Goal: Use online tool/utility: Use online tool/utility

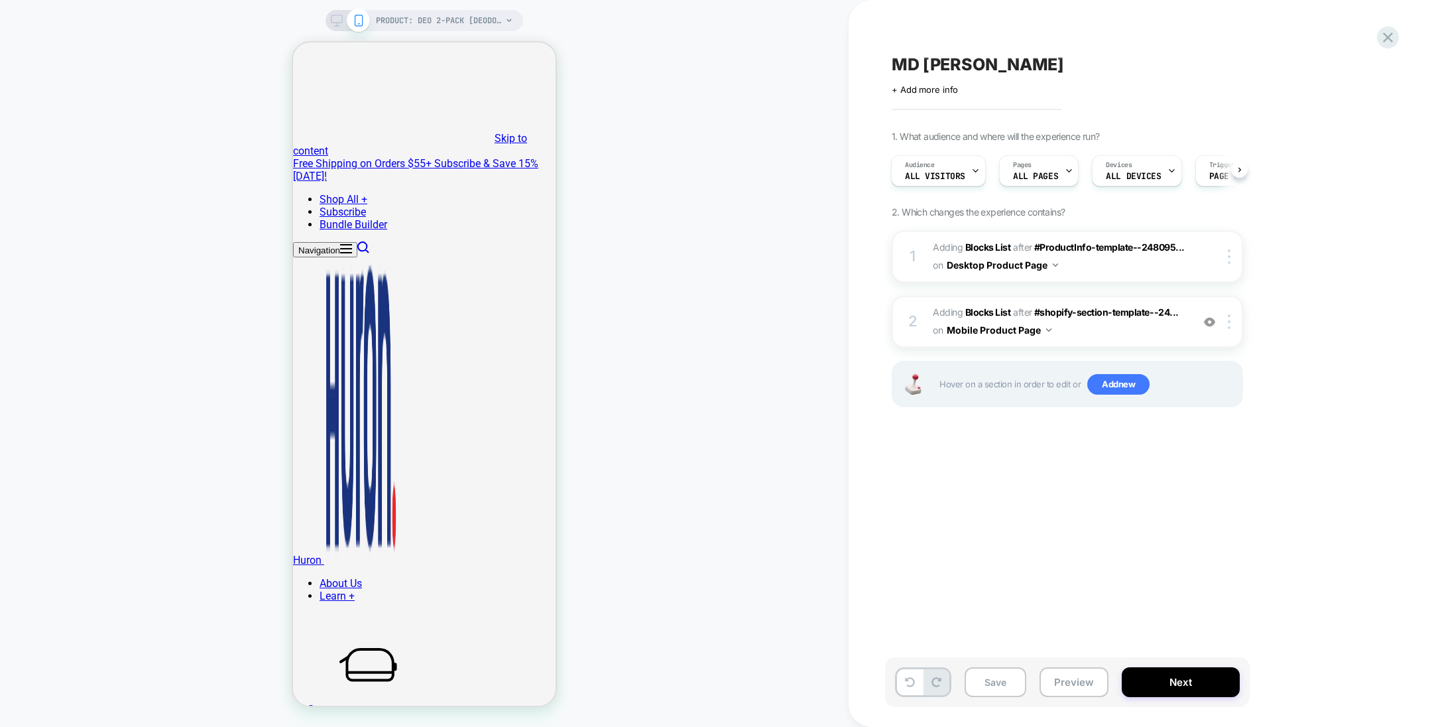
click at [714, 62] on span "MD [PERSON_NAME]" at bounding box center [978, 64] width 172 height 20
click at [714, 62] on textarea "*********" at bounding box center [915, 64] width 46 height 20
click at [714, 62] on textarea "*********" at bounding box center [949, 64] width 115 height 20
type textarea "**********"
click at [714, 59] on icon at bounding box center [1033, 64] width 17 height 17
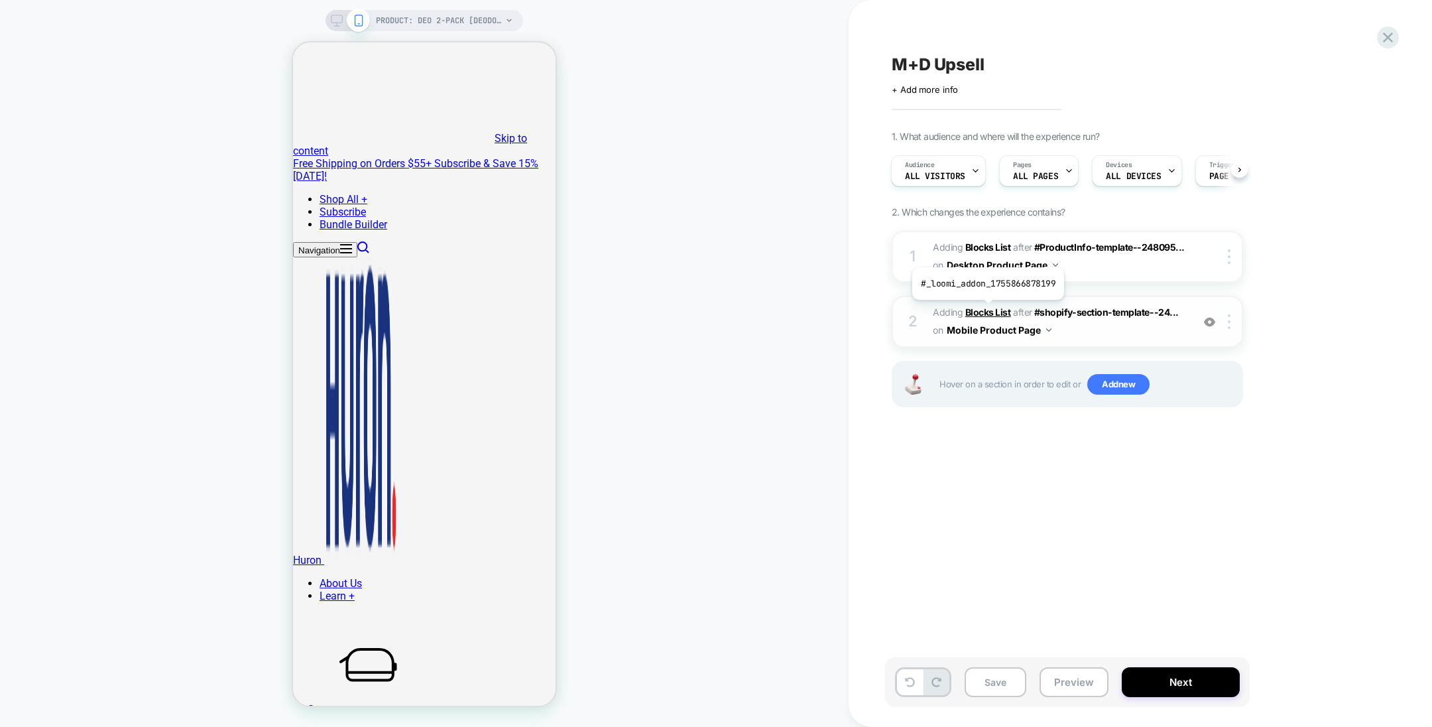
click at [714, 310] on b "Blocks List" at bounding box center [988, 311] width 46 height 11
click at [714, 322] on img at bounding box center [1209, 321] width 11 height 11
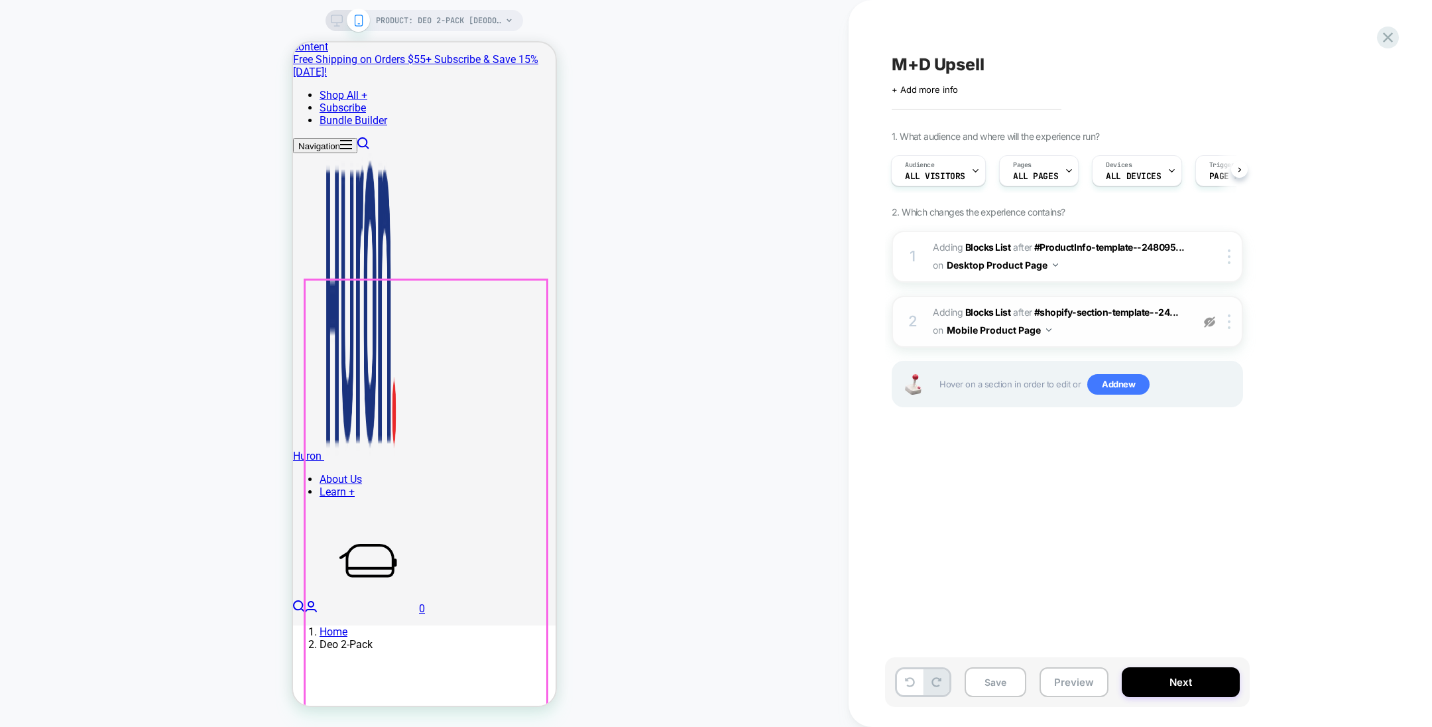
scroll to position [398, 0]
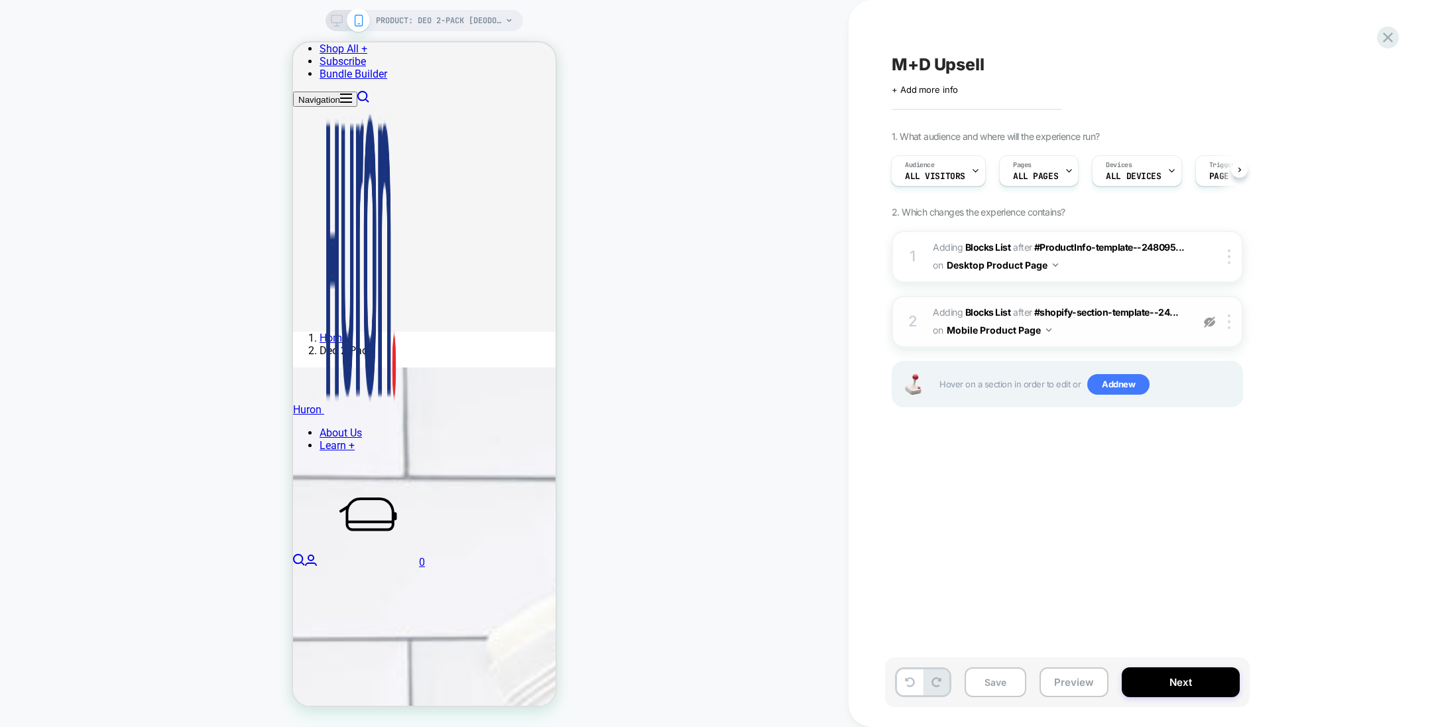
click at [714, 320] on img at bounding box center [1209, 321] width 11 height 11
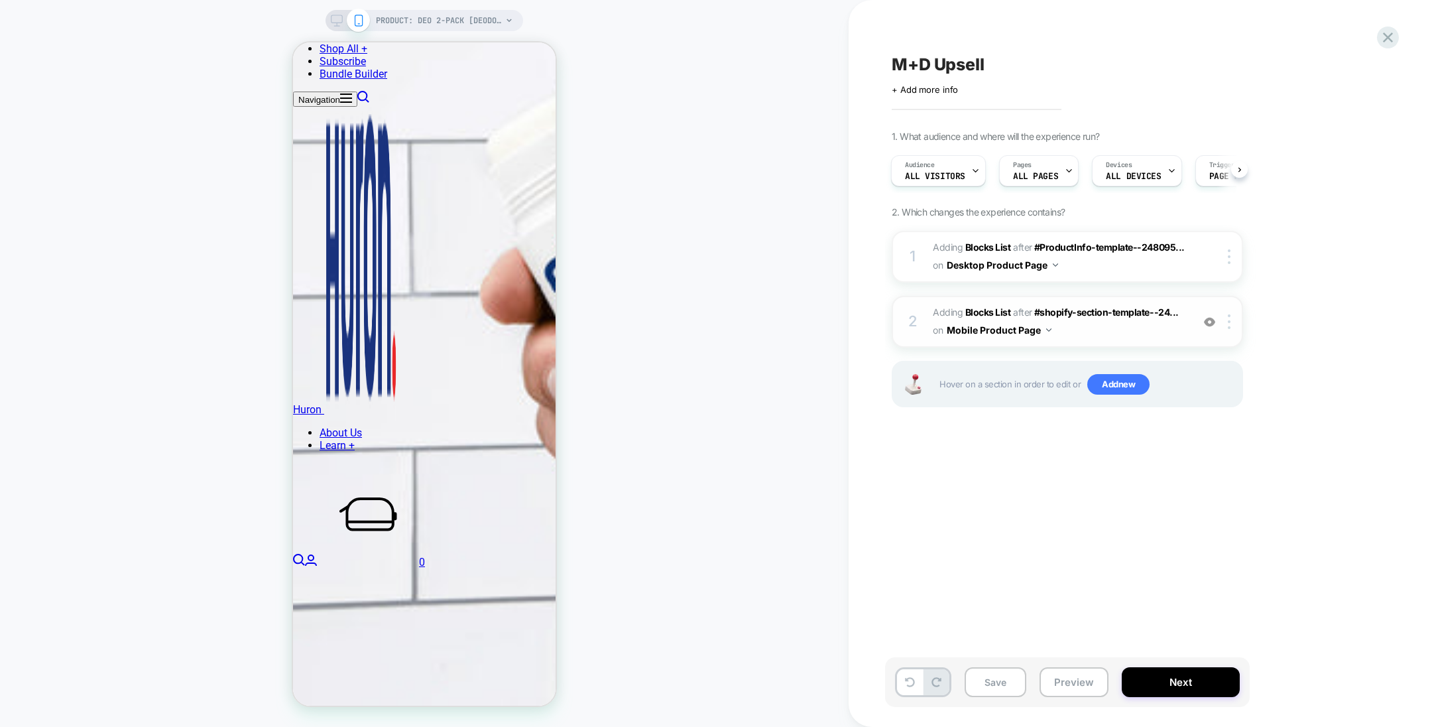
scroll to position [995, 0]
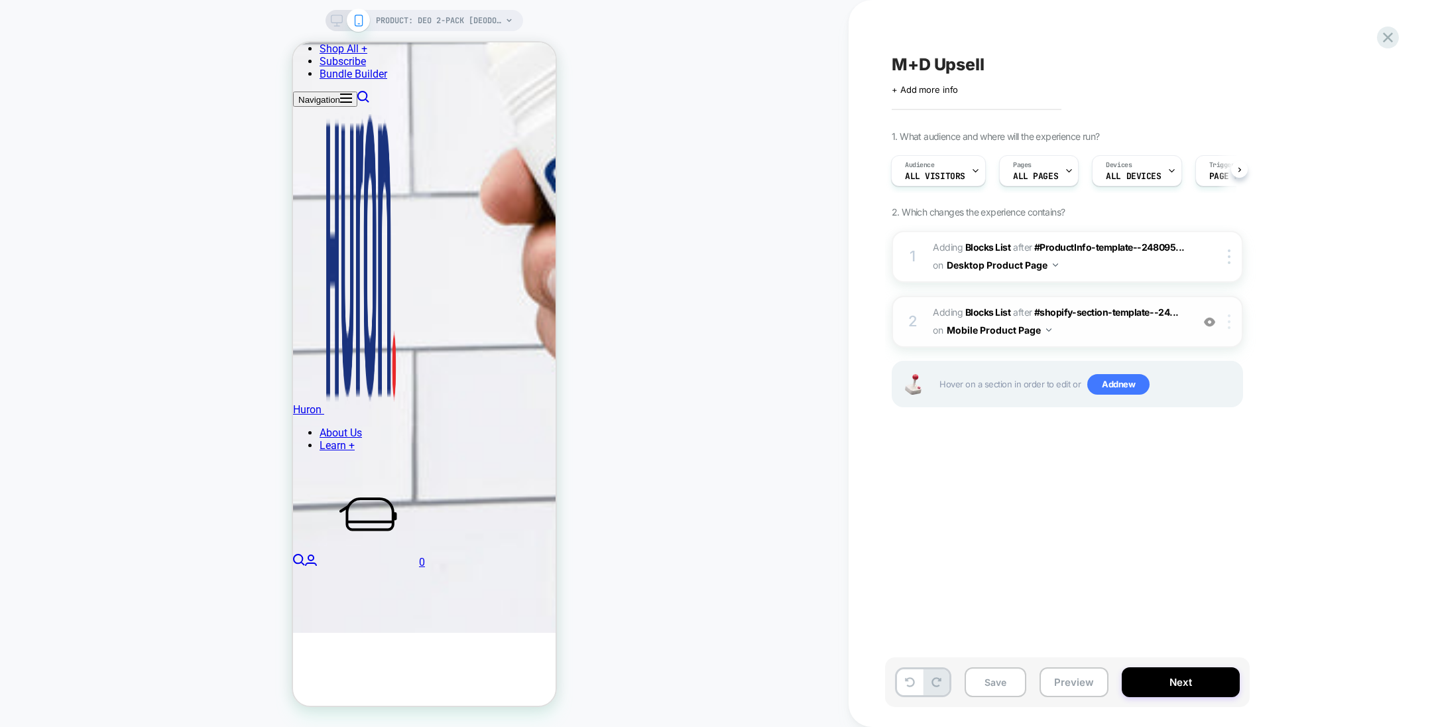
click at [714, 316] on div at bounding box center [1232, 321] width 22 height 15
click at [714, 323] on div at bounding box center [1232, 321] width 22 height 15
click at [714, 326] on div at bounding box center [1232, 321] width 22 height 15
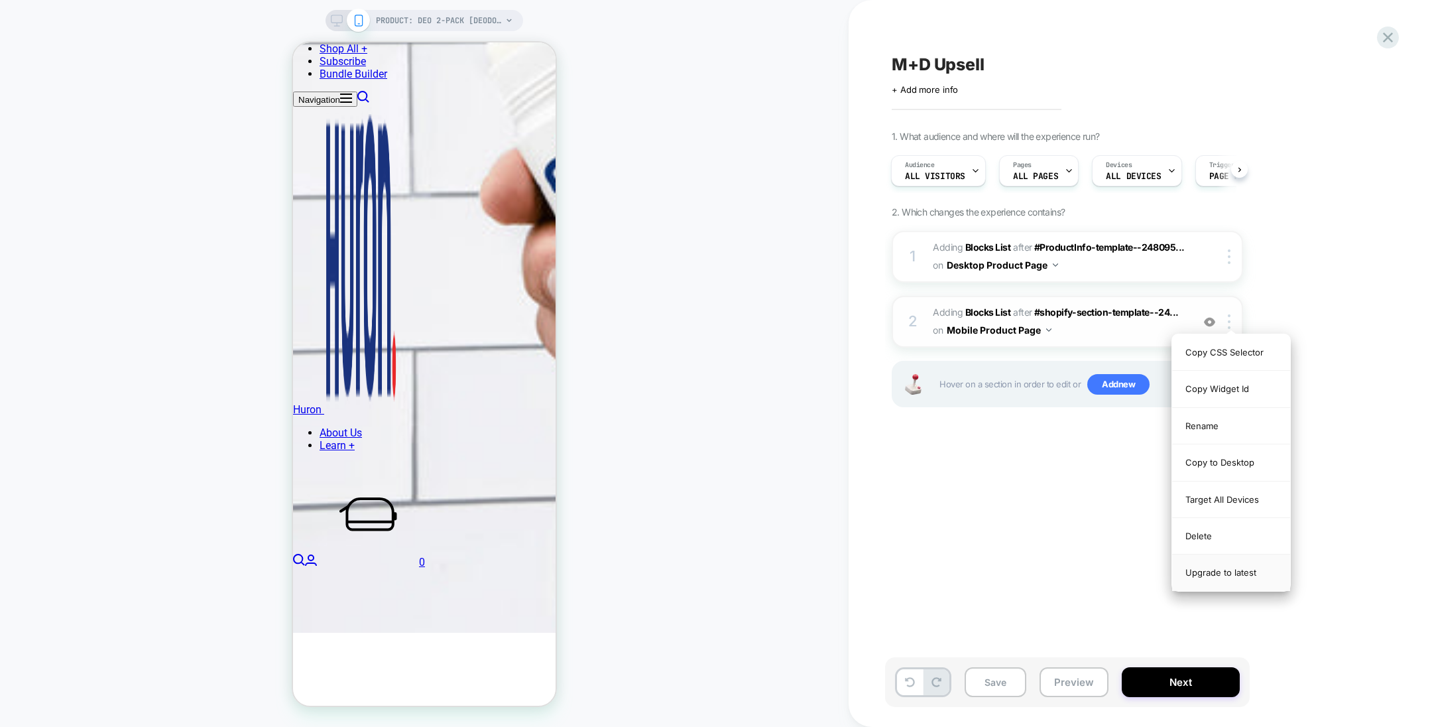
click at [714, 568] on div "Upgrade to latest" at bounding box center [1231, 572] width 118 height 36
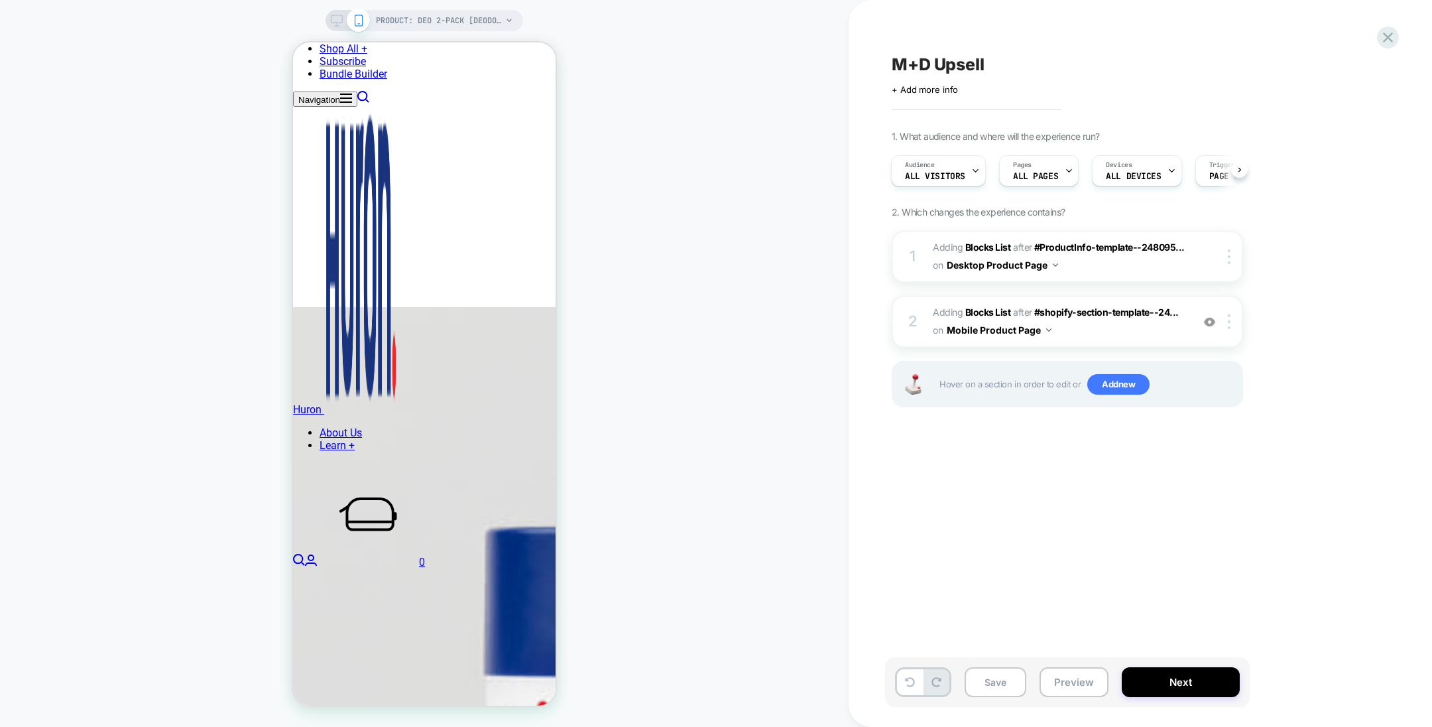
scroll to position [1591, 0]
click at [714, 316] on div at bounding box center [1232, 321] width 22 height 15
